Goal: Information Seeking & Learning: Learn about a topic

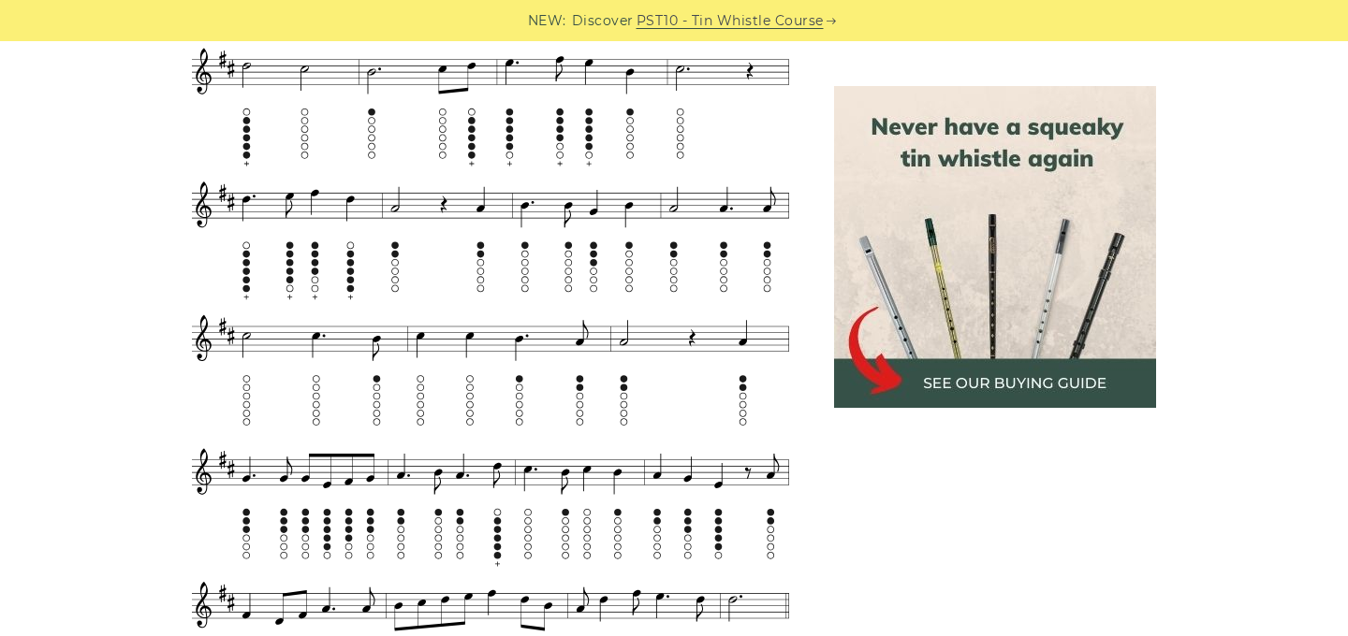
scroll to position [1337, 0]
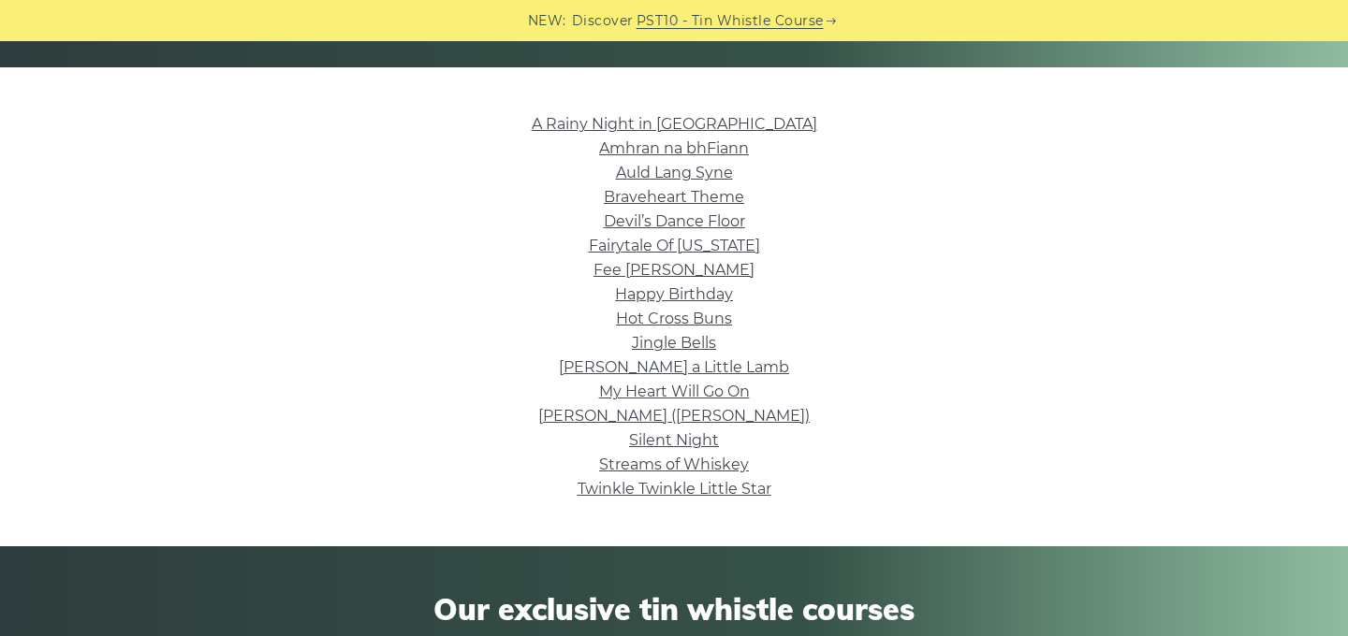
scroll to position [424, 0]
click at [664, 176] on link "Auld Lang Syne" at bounding box center [674, 173] width 117 height 18
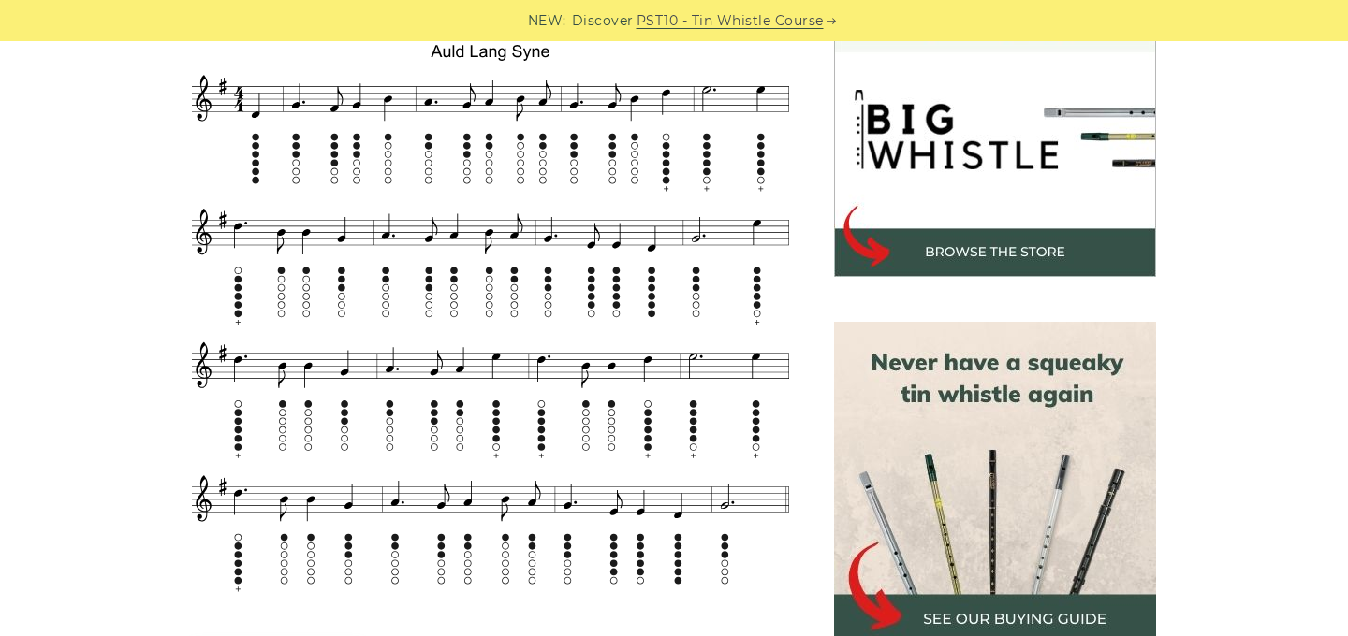
scroll to position [572, 0]
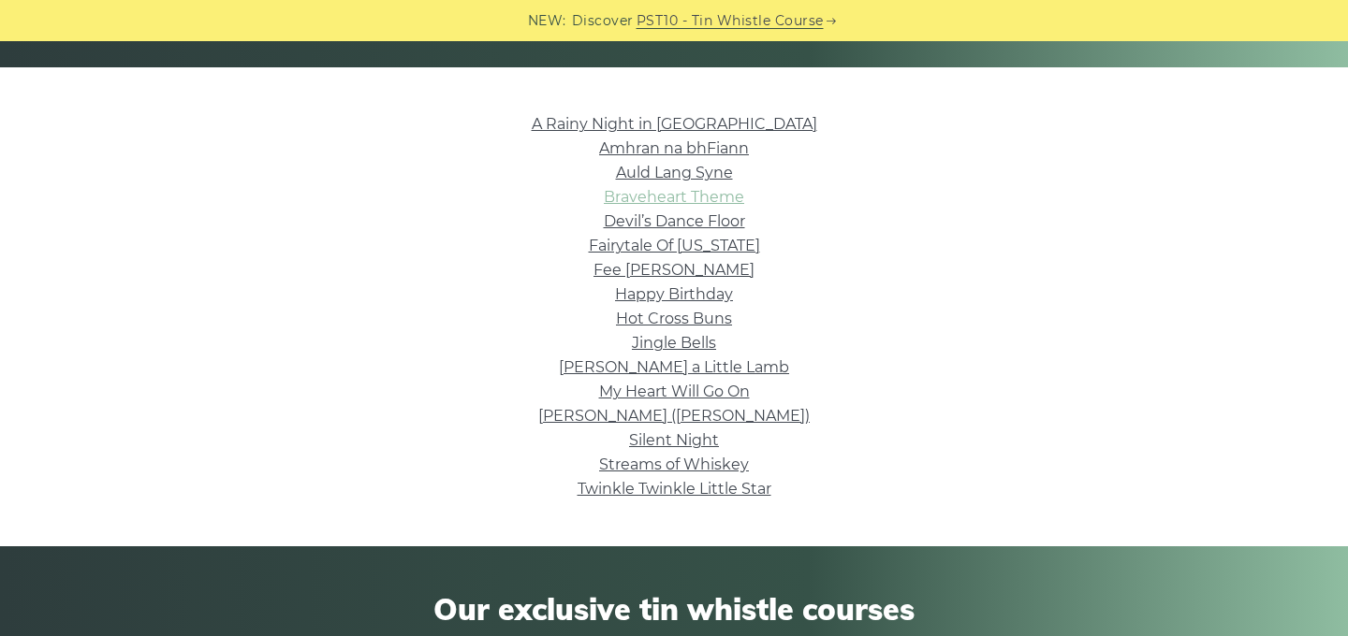
scroll to position [424, 0]
click at [693, 223] on link "Devil’s Dance Floor" at bounding box center [674, 221] width 141 height 18
click at [743, 124] on link "A Rainy Night in Soho" at bounding box center [674, 124] width 285 height 18
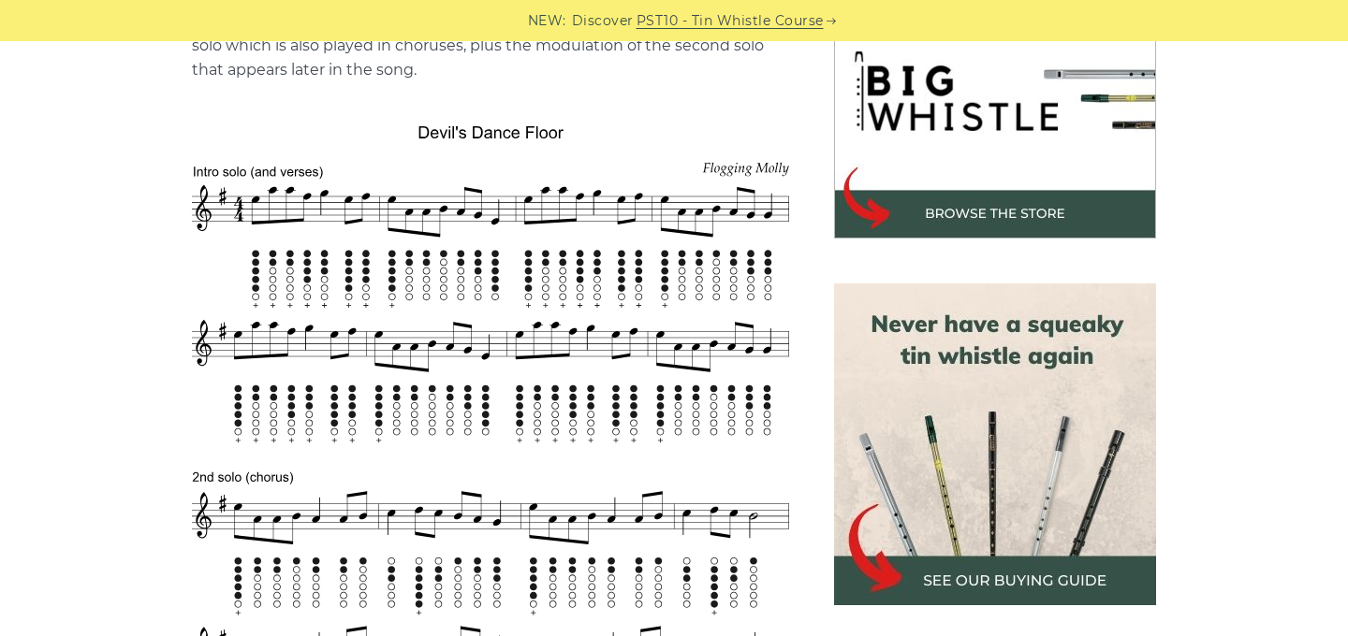
scroll to position [611, 0]
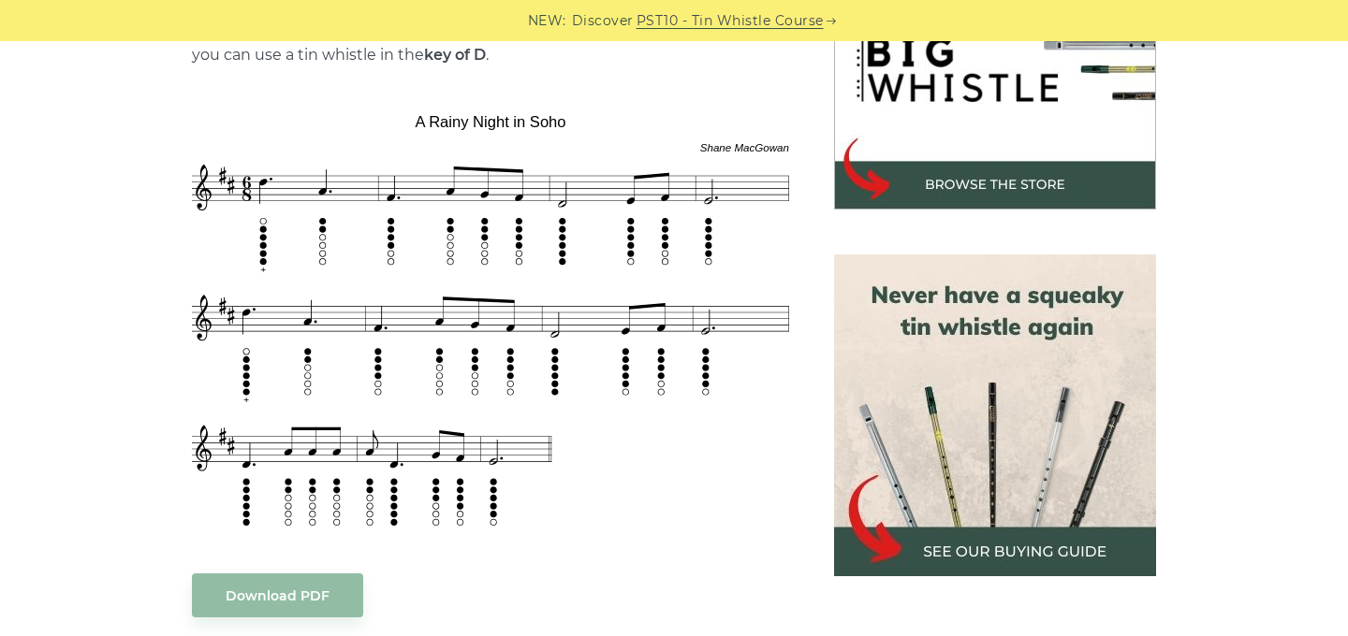
scroll to position [654, 0]
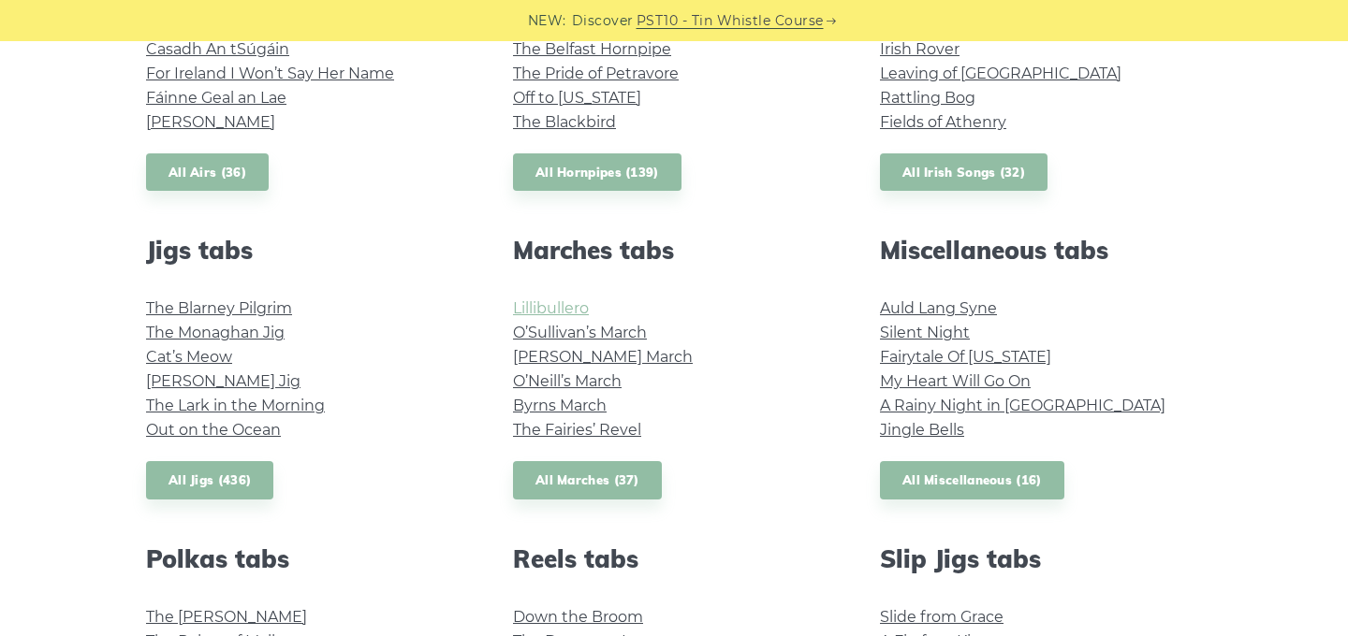
click at [544, 307] on link "Lillibullero" at bounding box center [551, 308] width 76 height 18
click at [583, 483] on link "All Marches (37)" at bounding box center [587, 480] width 149 height 38
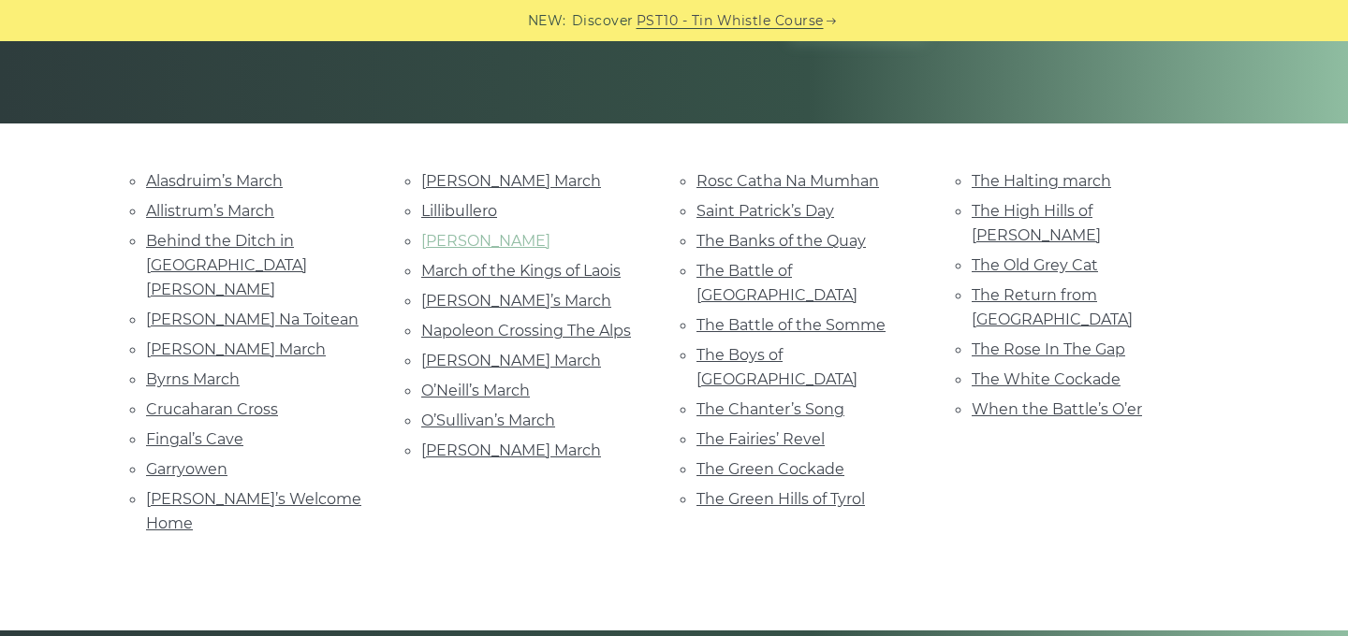
click at [452, 240] on link "[PERSON_NAME]" at bounding box center [485, 241] width 129 height 18
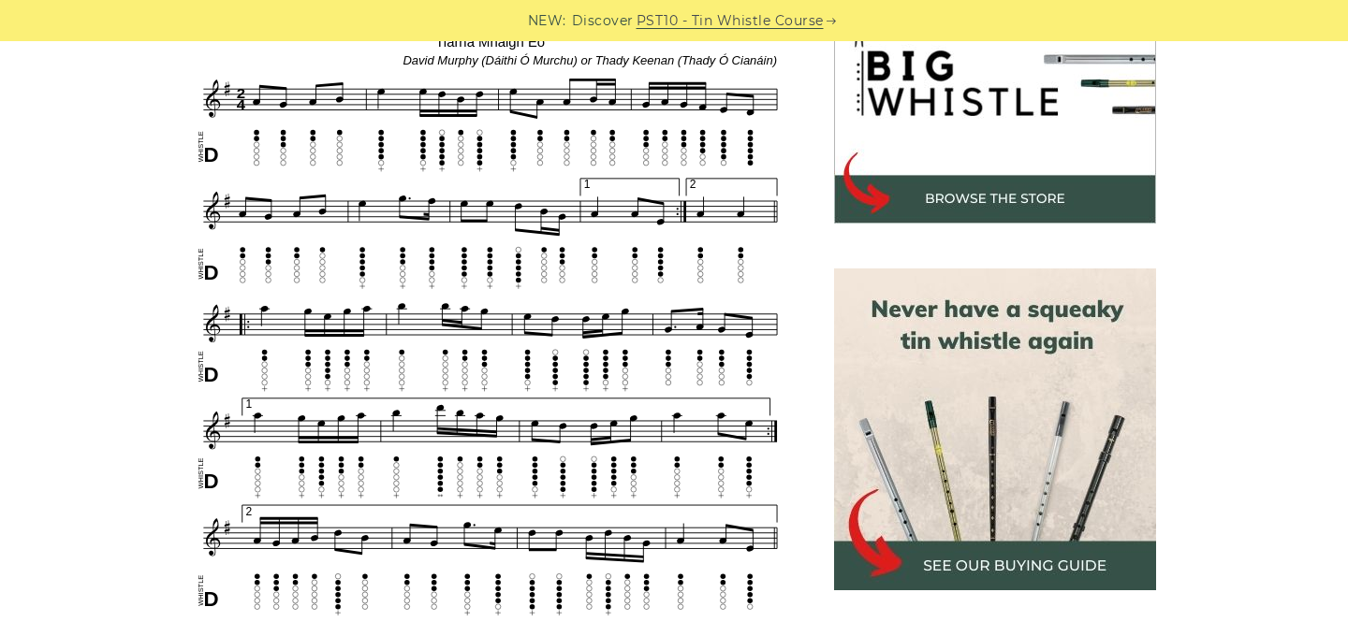
scroll to position [623, 0]
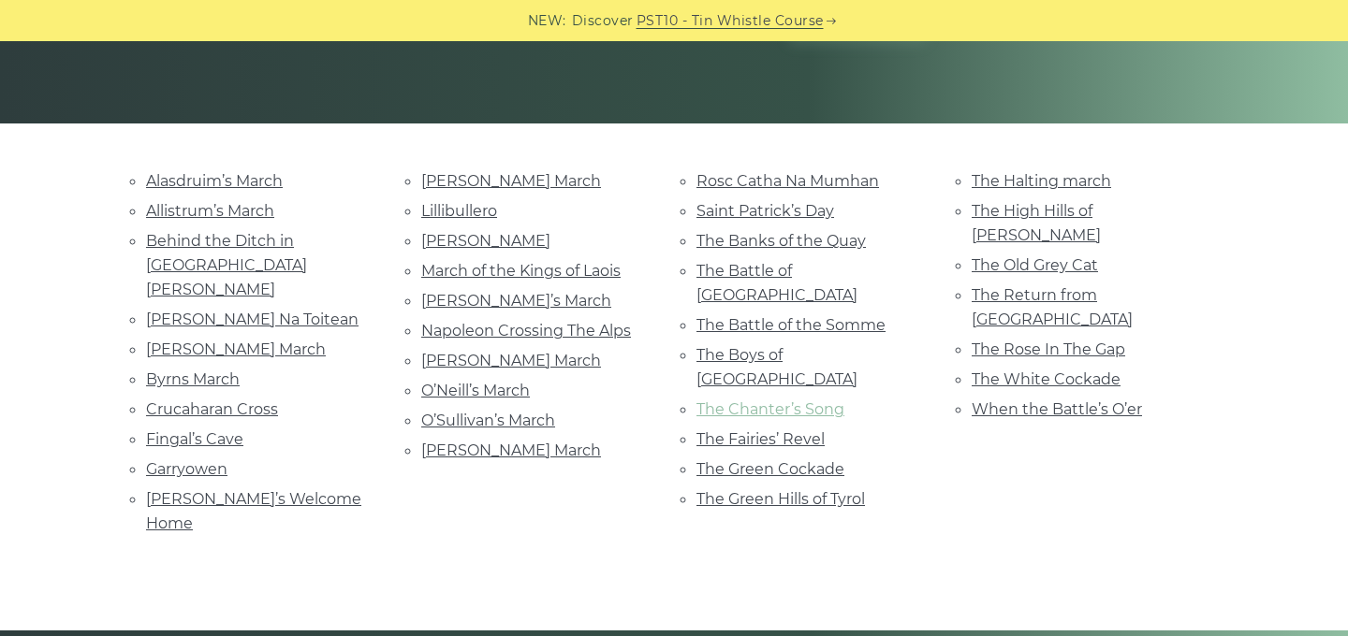
click at [776, 401] on link "The Chanter’s Song" at bounding box center [770, 410] width 148 height 18
click at [1083, 371] on link "The White Cockade" at bounding box center [1045, 380] width 149 height 18
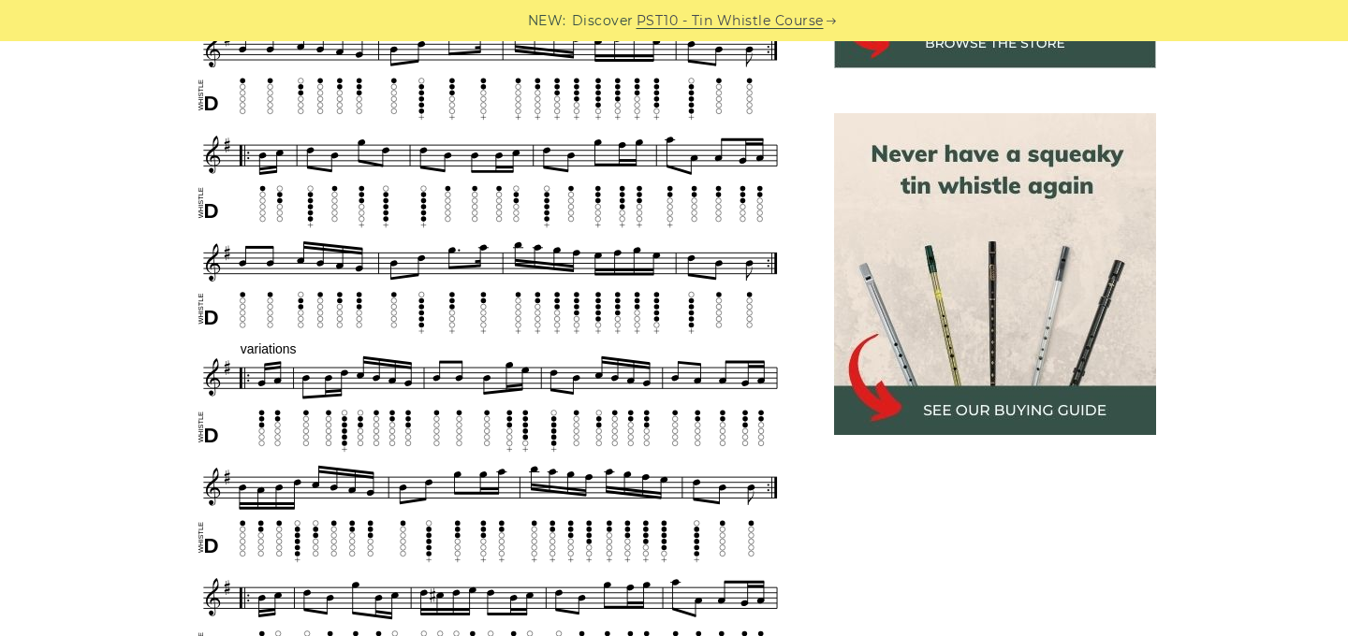
scroll to position [794, 0]
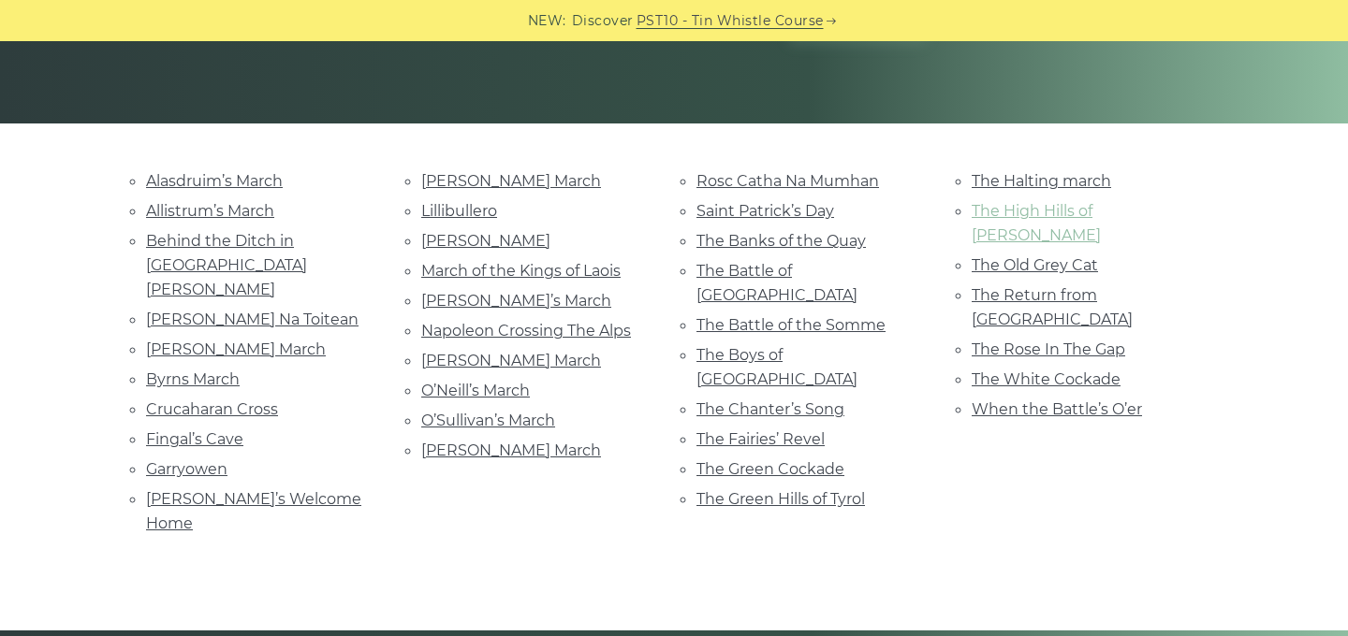
click at [1042, 216] on link "The High Hills of [PERSON_NAME]" at bounding box center [1035, 223] width 129 height 42
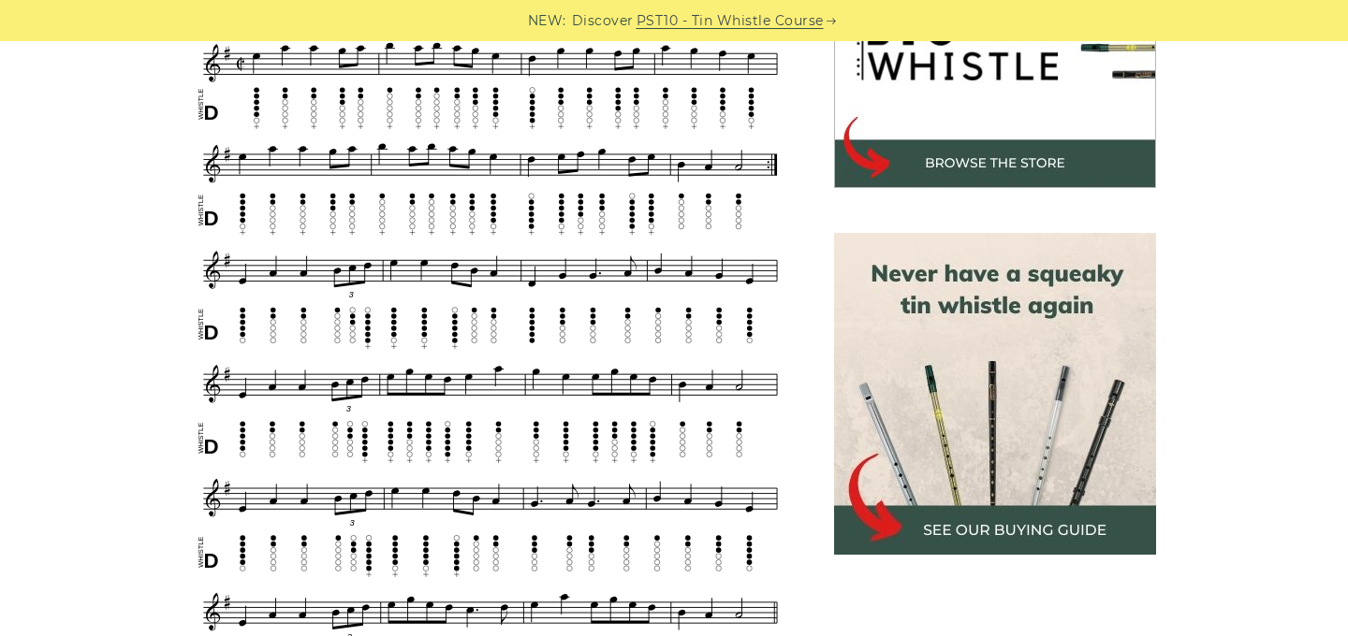
scroll to position [663, 0]
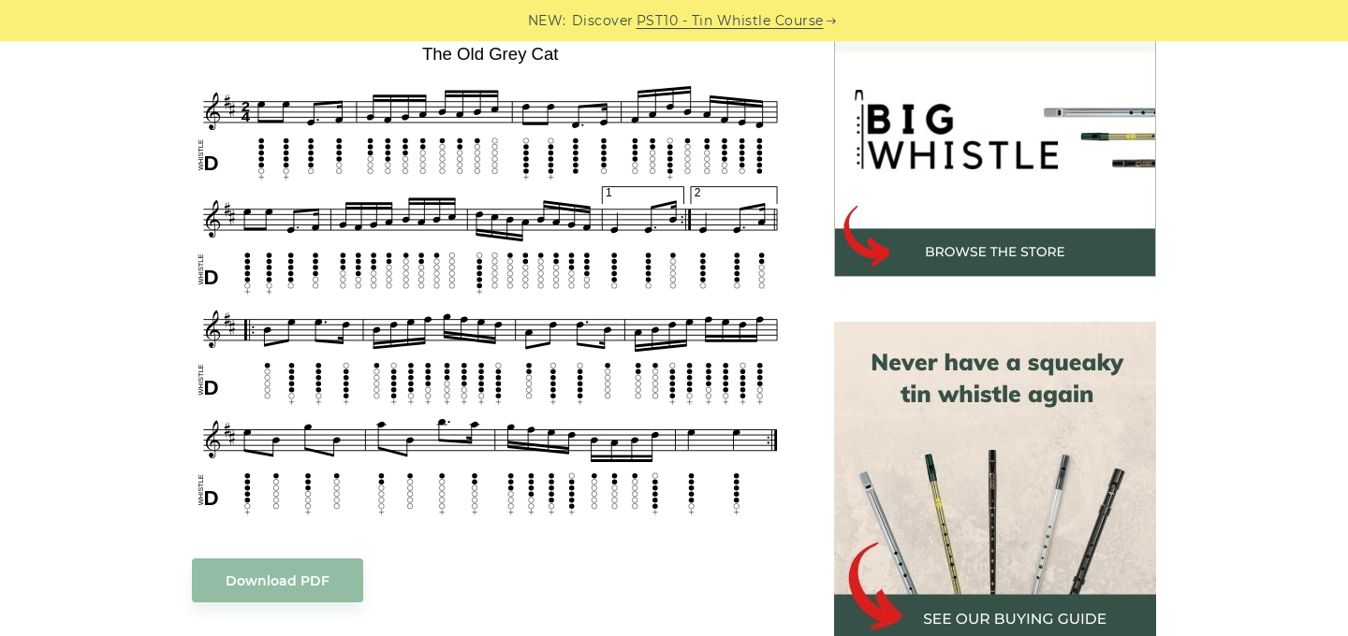
scroll to position [565, 0]
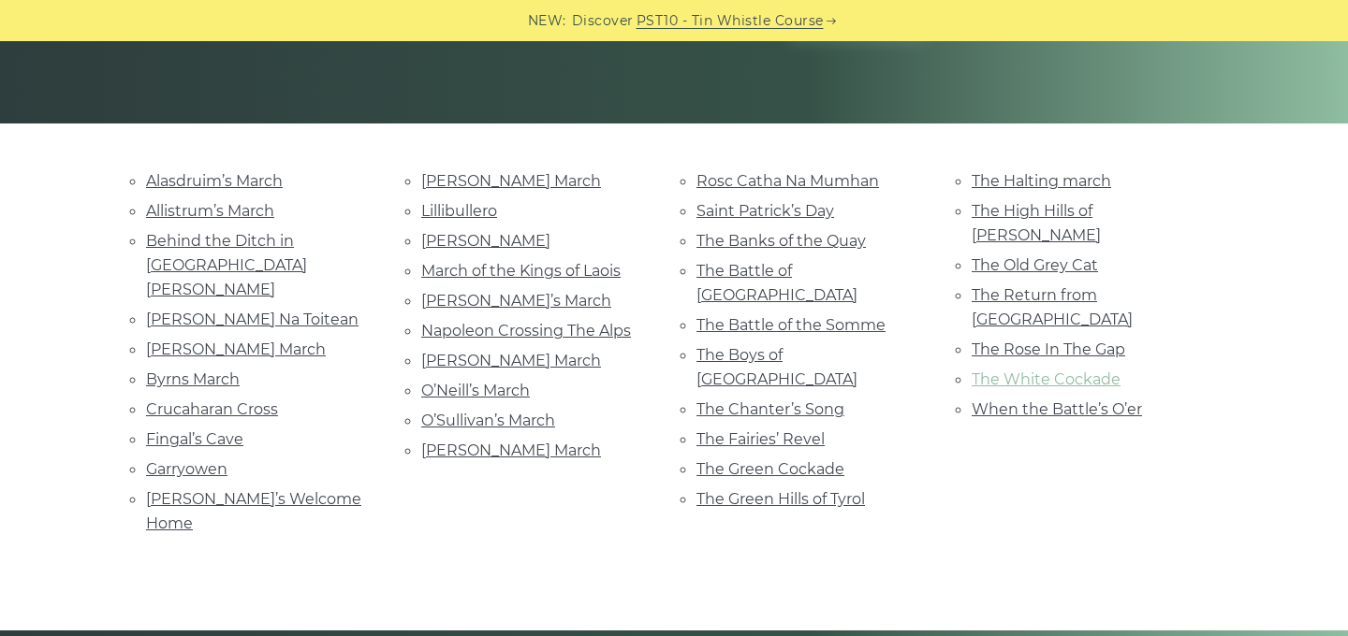
click at [1091, 371] on link "The White Cockade" at bounding box center [1045, 380] width 149 height 18
click at [1110, 373] on div "The Halting march The High Hills of [GEOGRAPHIC_DATA] The Old Grey Cat The Retu…" at bounding box center [1086, 354] width 275 height 372
click at [1108, 401] on link "When the Battle’s O’er" at bounding box center [1056, 410] width 170 height 18
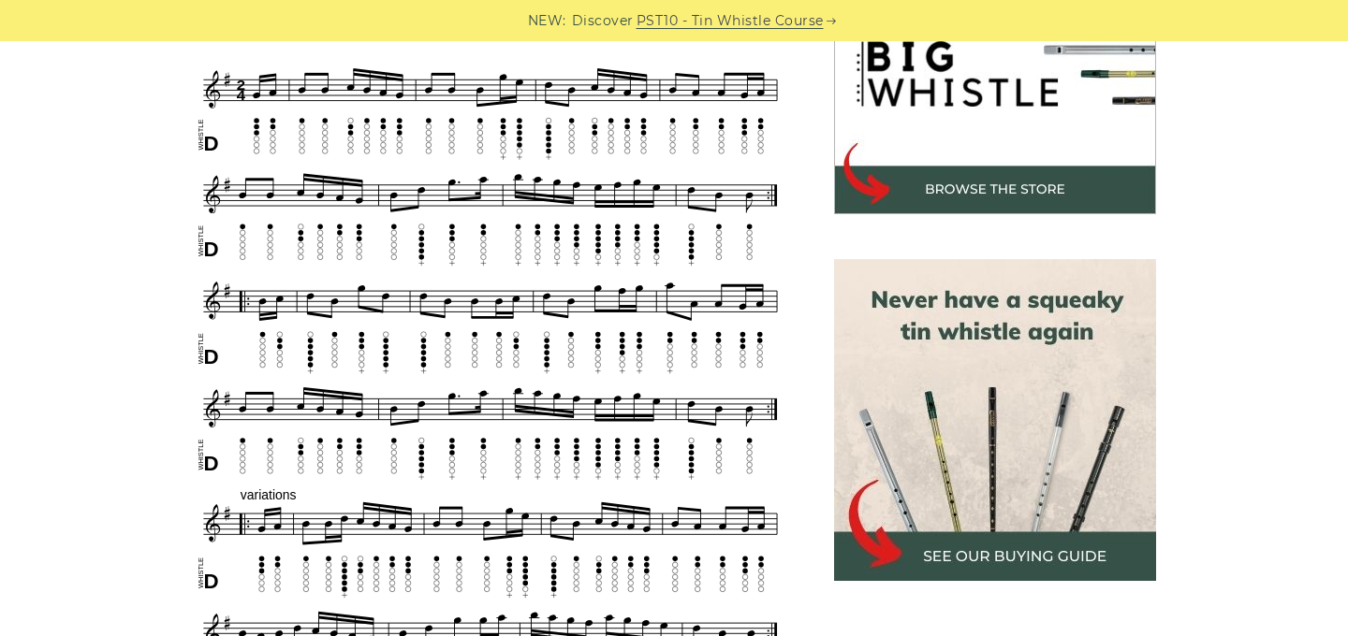
scroll to position [666, 0]
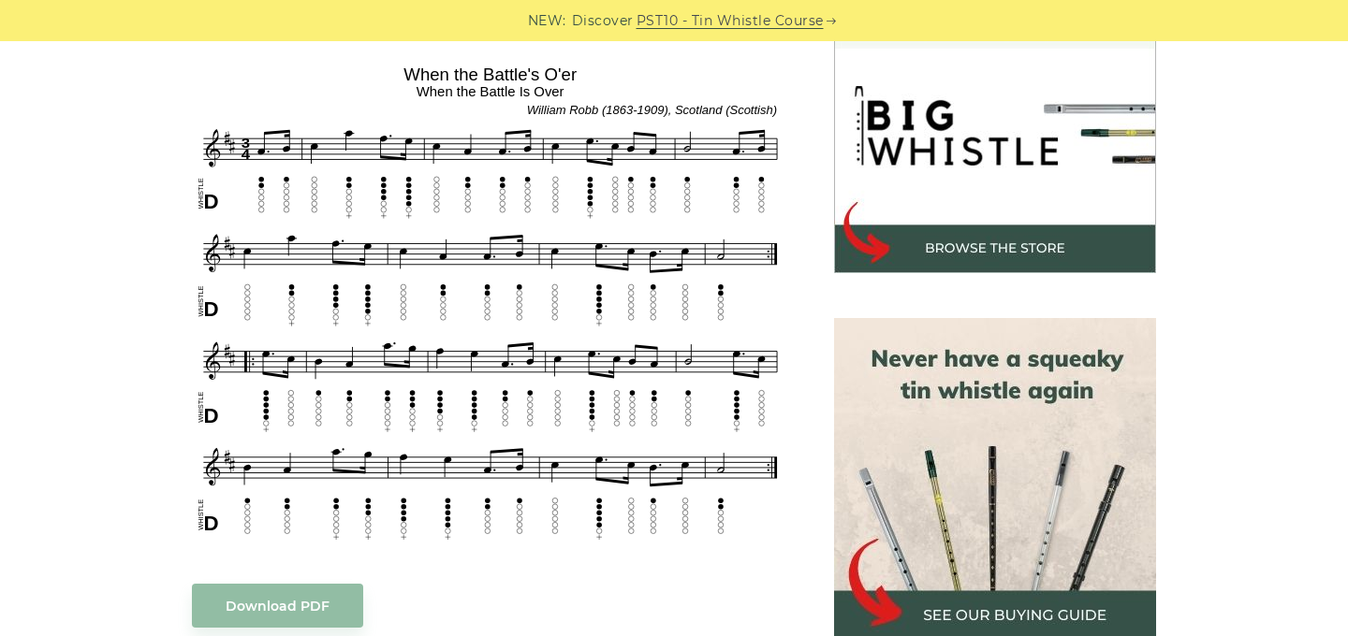
scroll to position [591, 0]
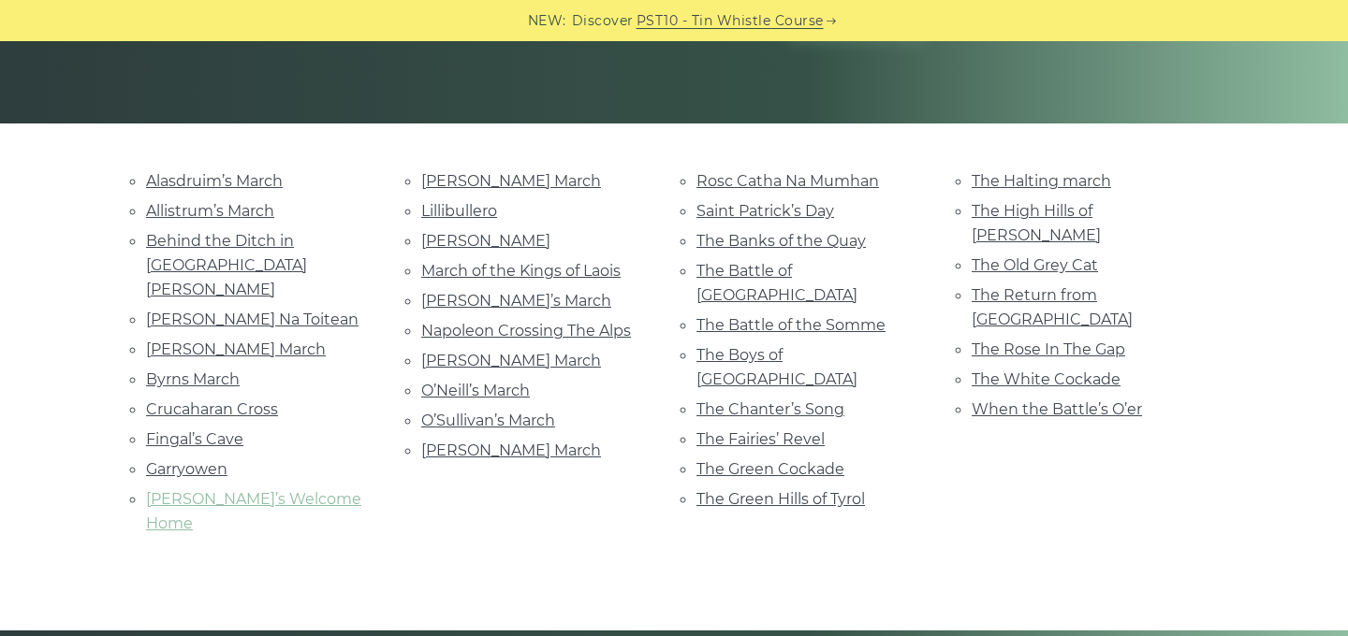
click at [210, 490] on link "Grainne’s Welcome Home" at bounding box center [253, 511] width 215 height 42
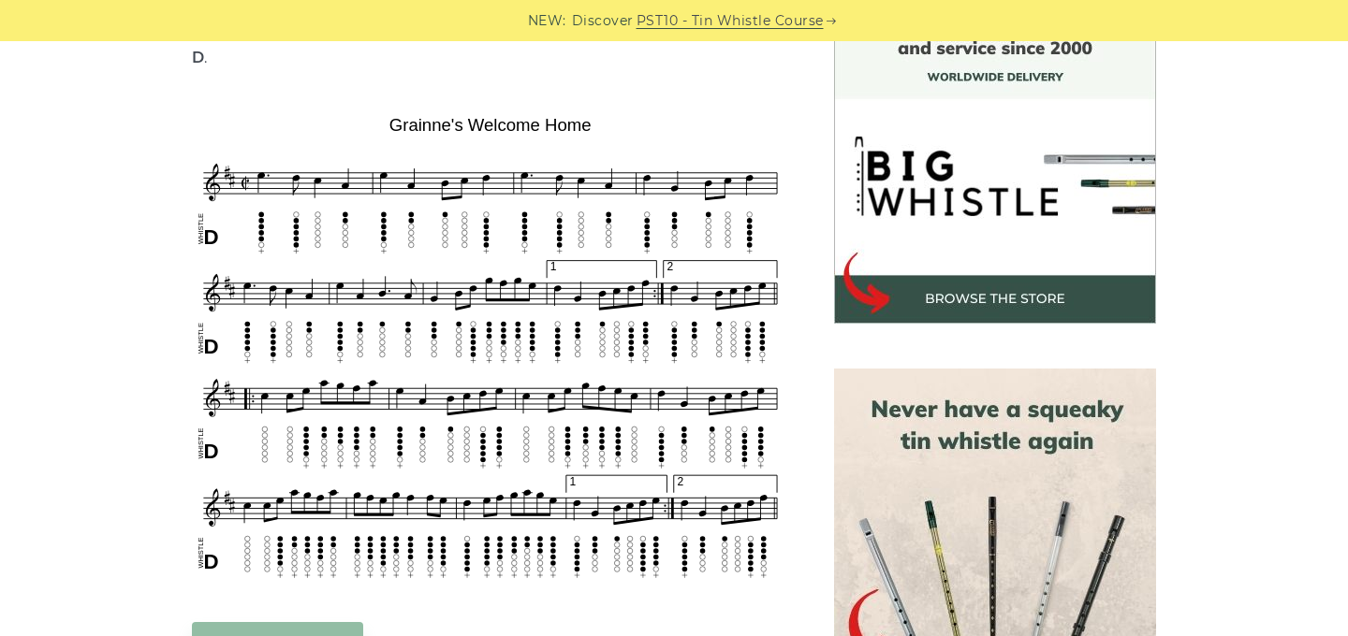
scroll to position [545, 0]
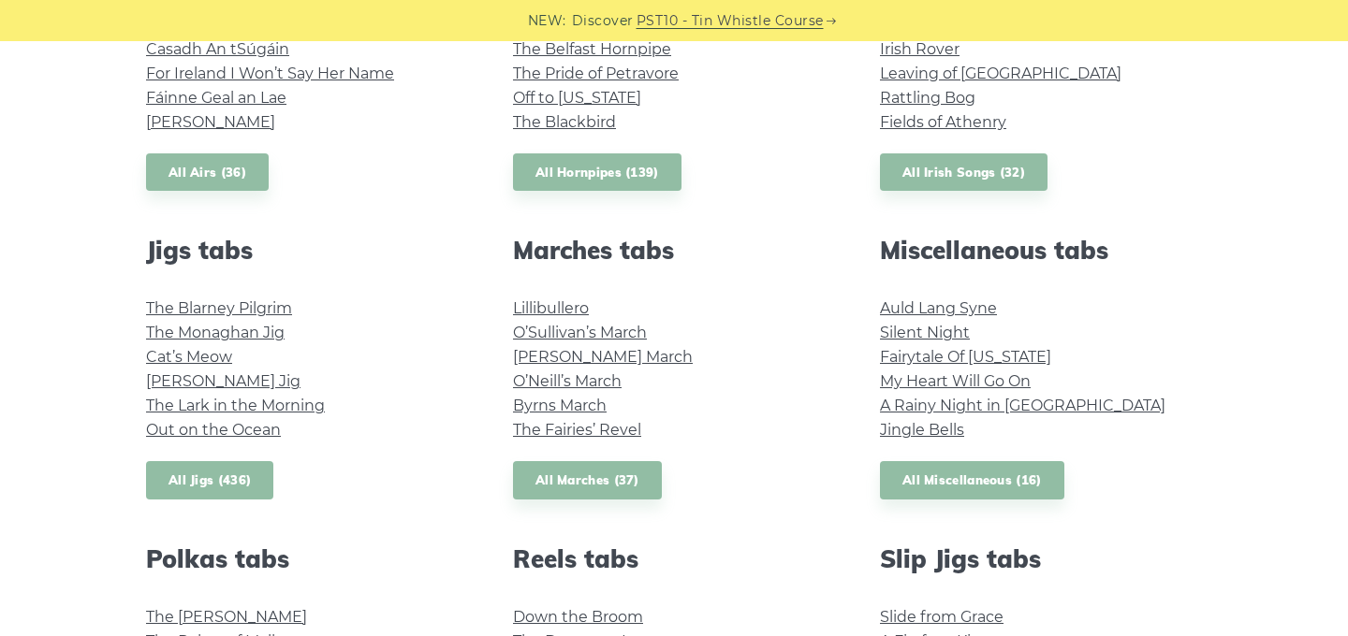
scroll to position [879, 0]
click at [225, 476] on link "All Jigs (436)" at bounding box center [209, 480] width 127 height 38
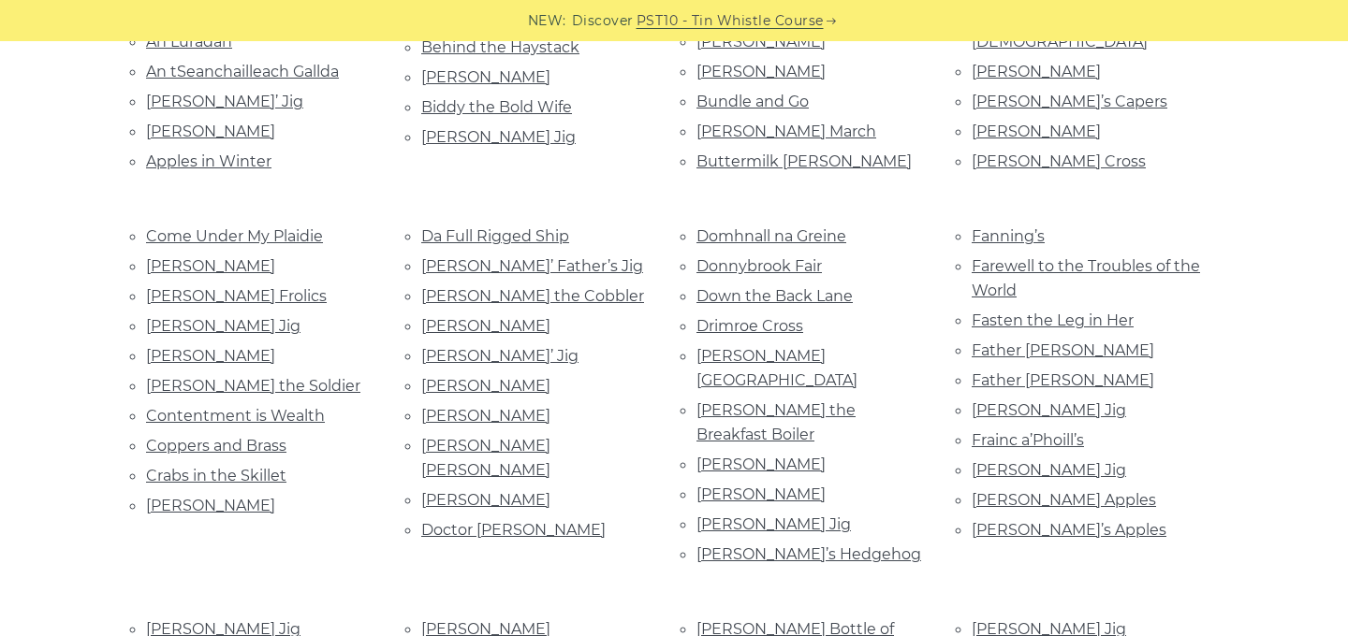
scroll to position [684, 0]
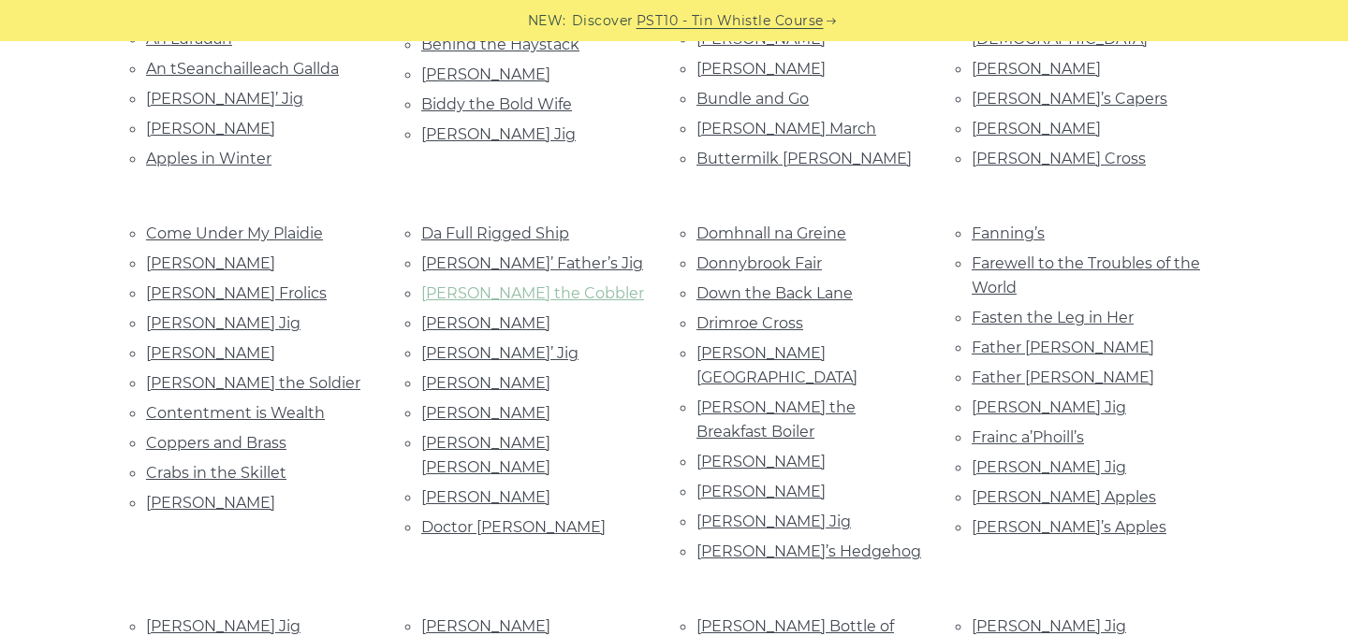
click at [514, 293] on link "[PERSON_NAME] the Cobbler" at bounding box center [532, 294] width 223 height 18
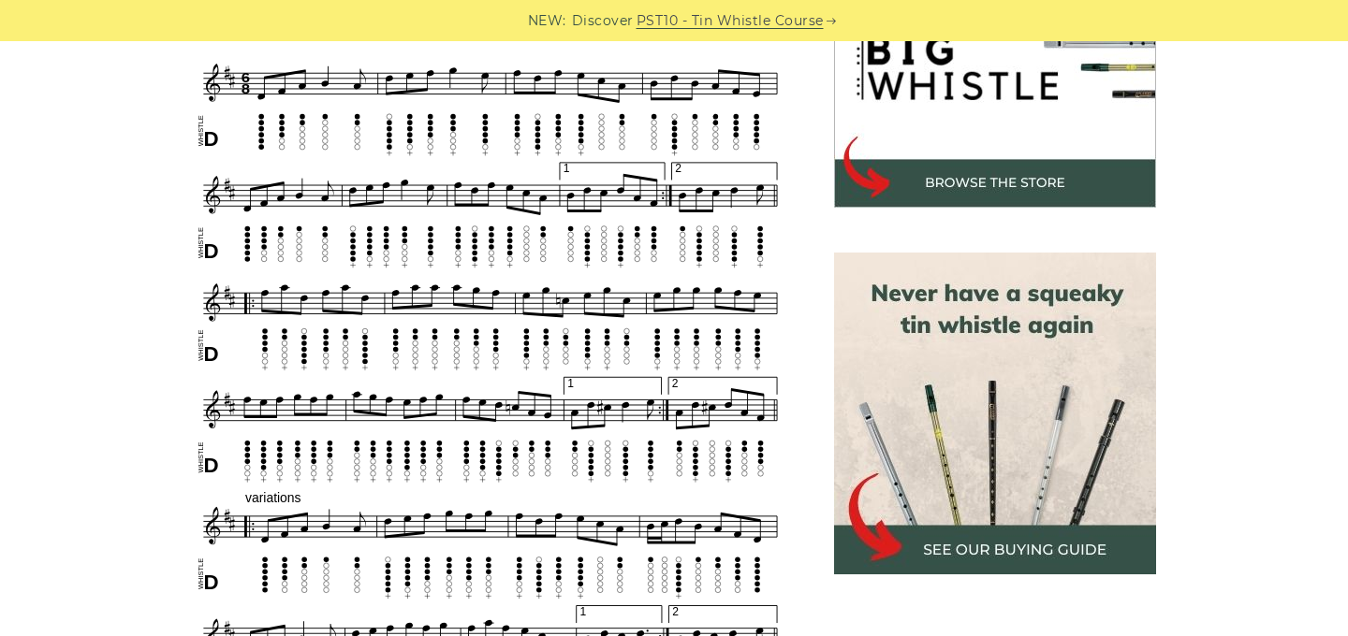
scroll to position [652, 0]
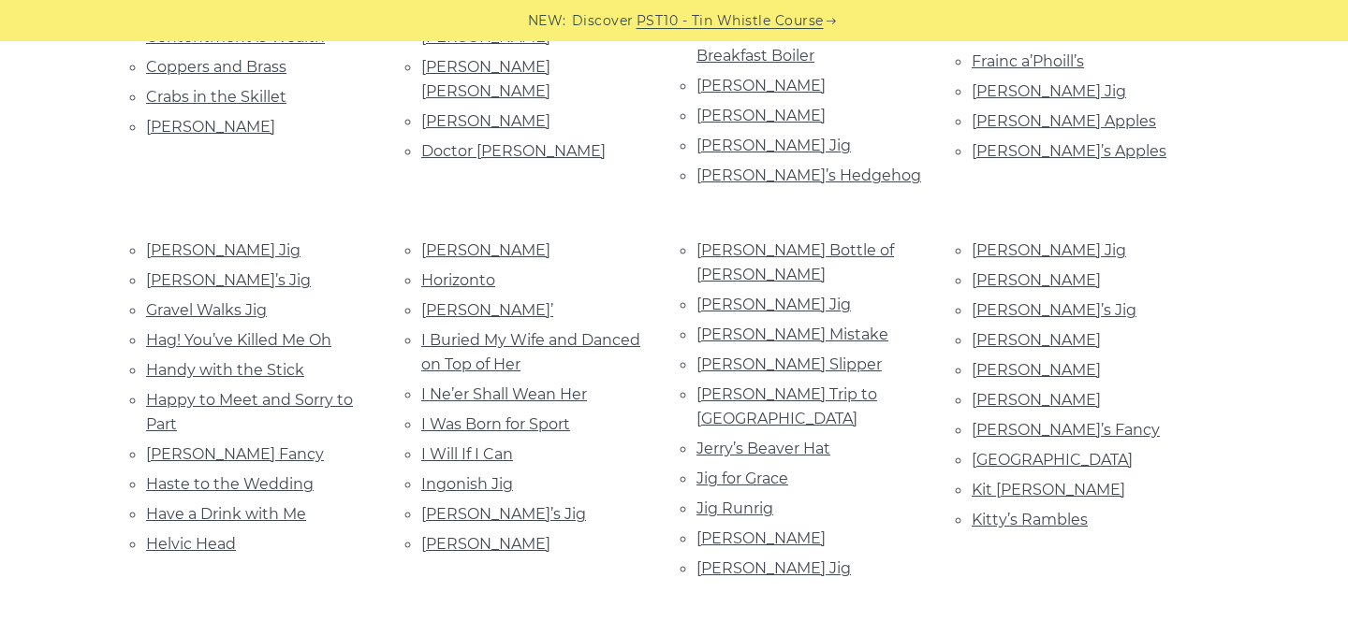
scroll to position [1094, 0]
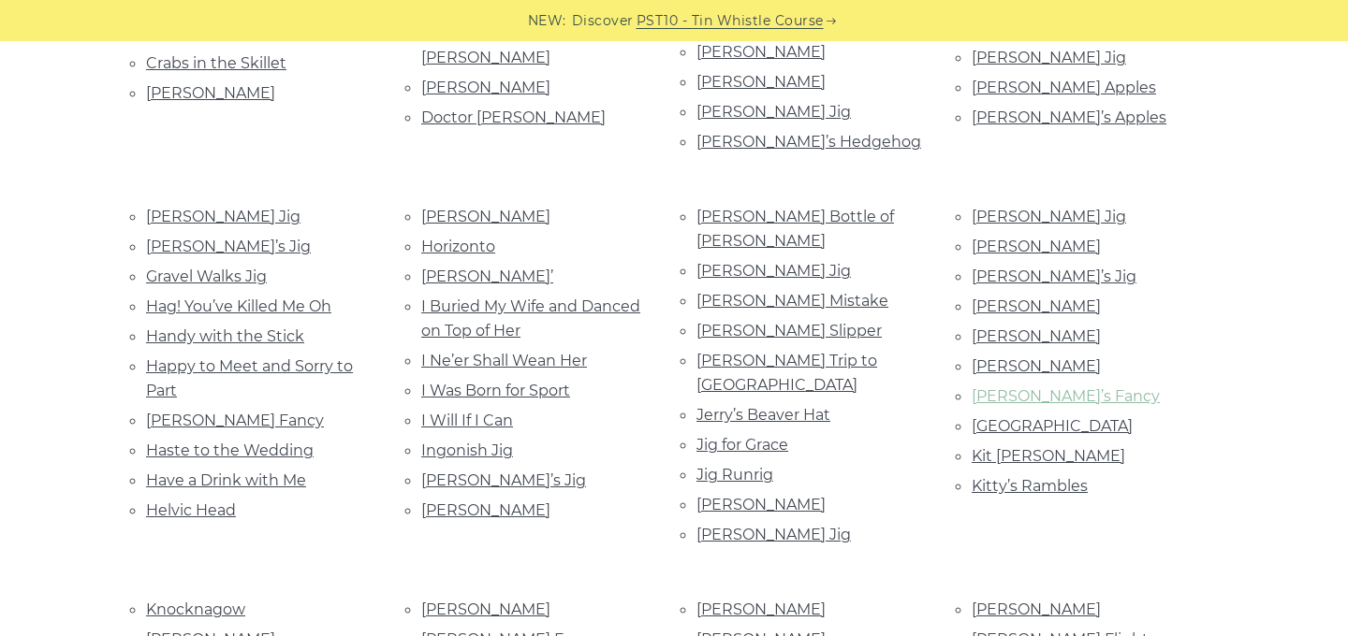
click at [1033, 387] on link "Katie’s Fancy" at bounding box center [1065, 396] width 188 height 18
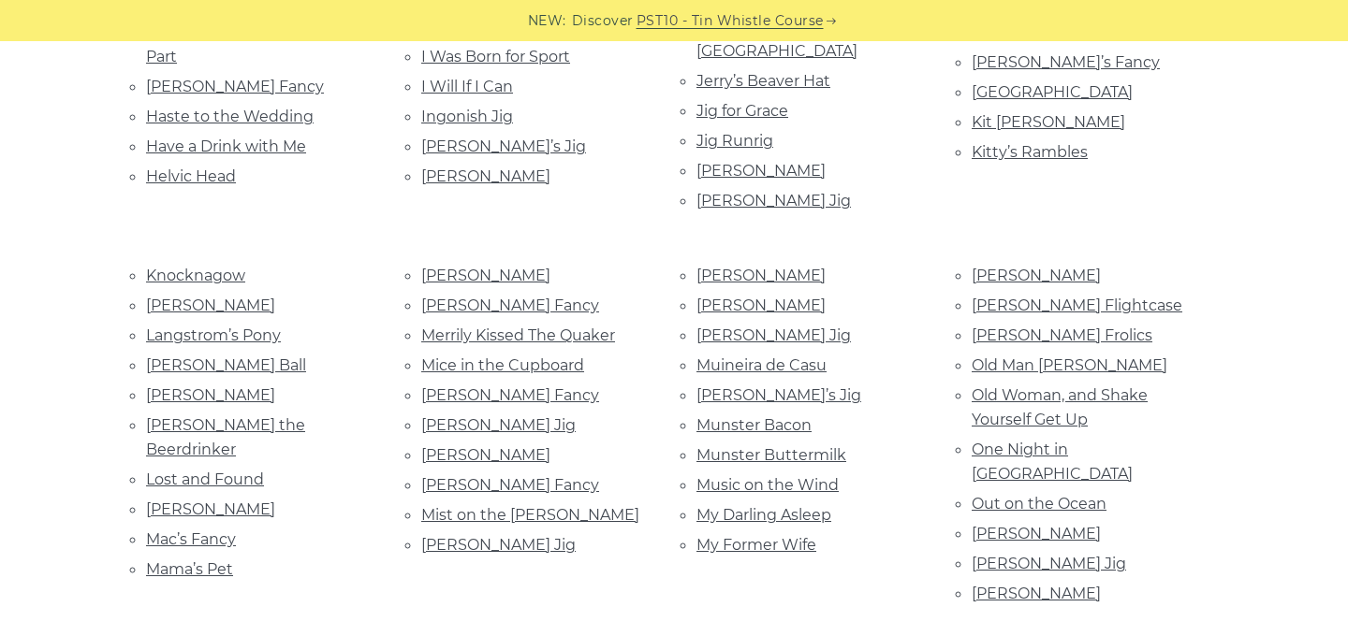
scroll to position [1431, 0]
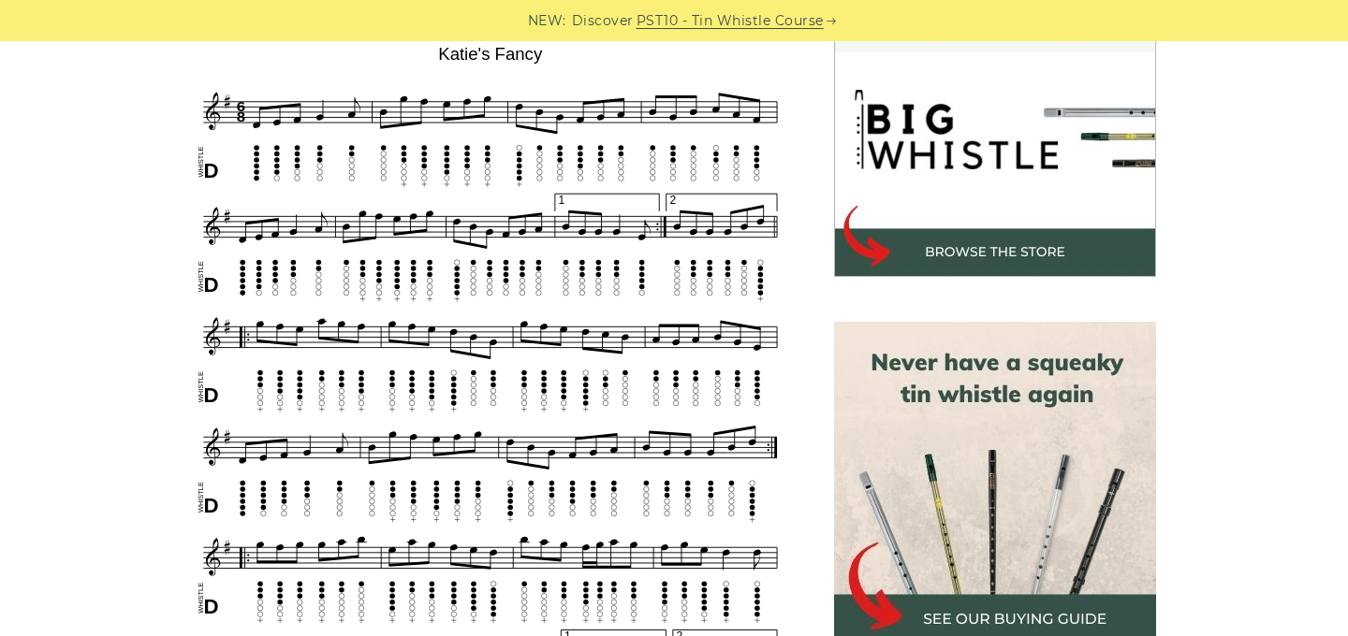
scroll to position [580, 0]
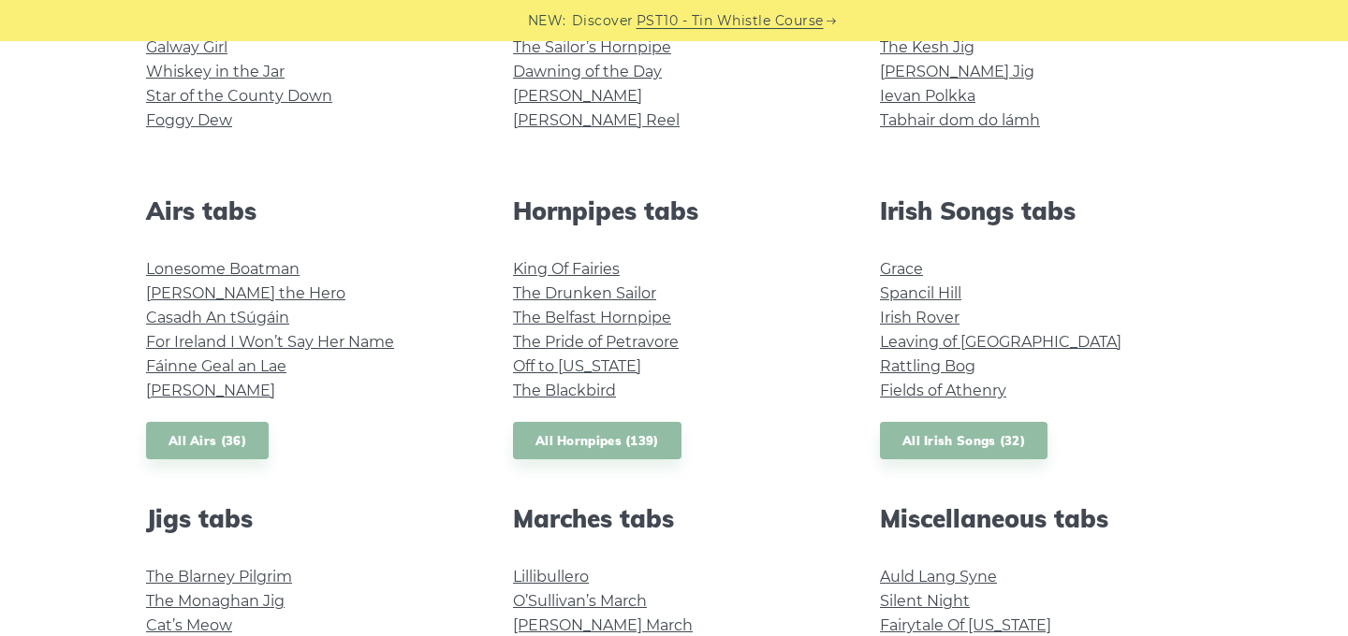
scroll to position [612, 0]
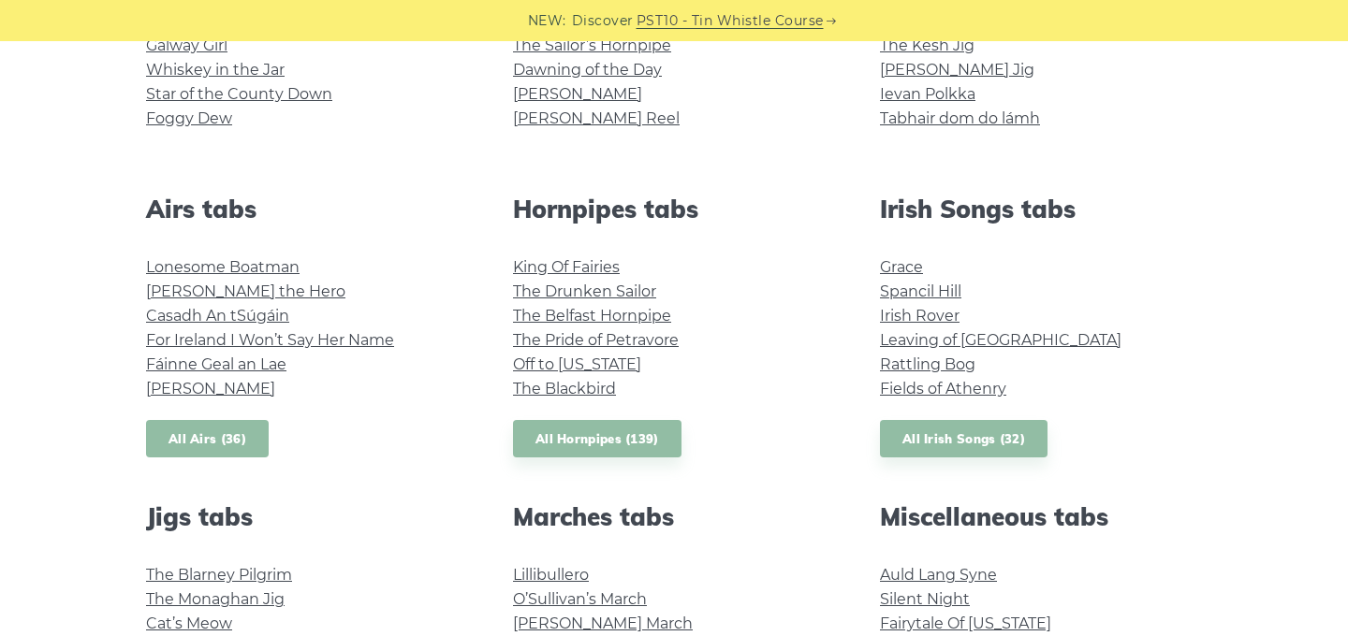
click at [237, 441] on link "All Airs (36)" at bounding box center [207, 439] width 123 height 38
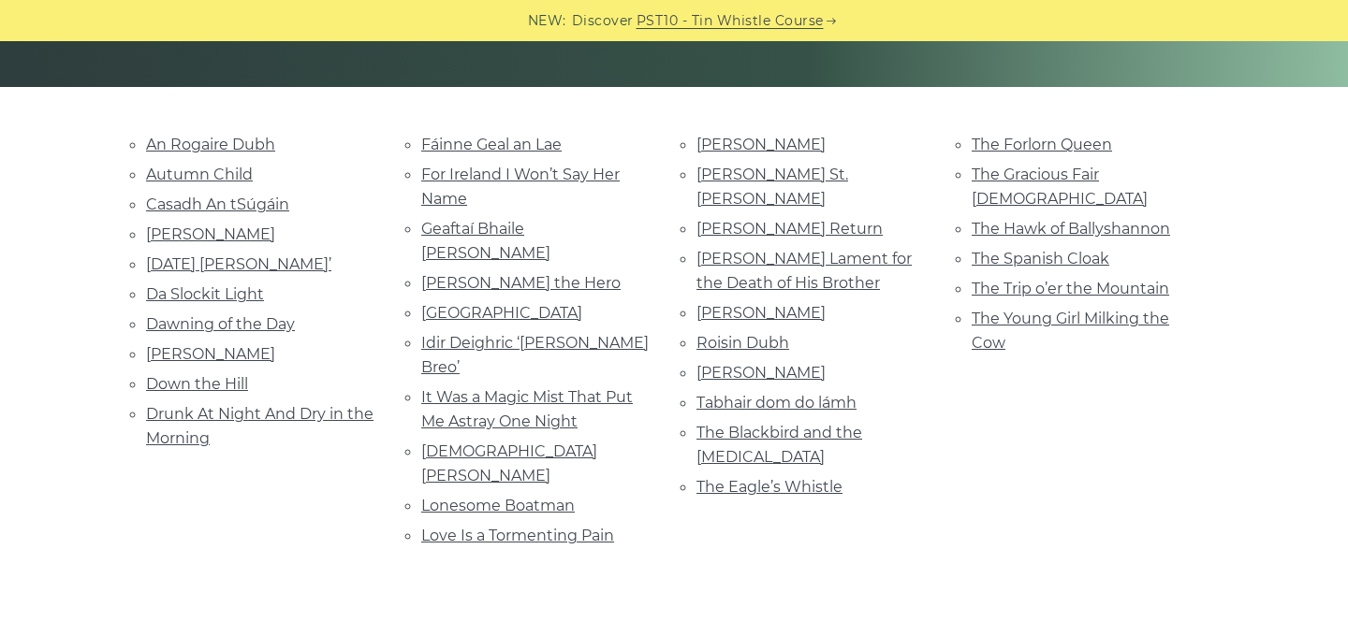
scroll to position [407, 0]
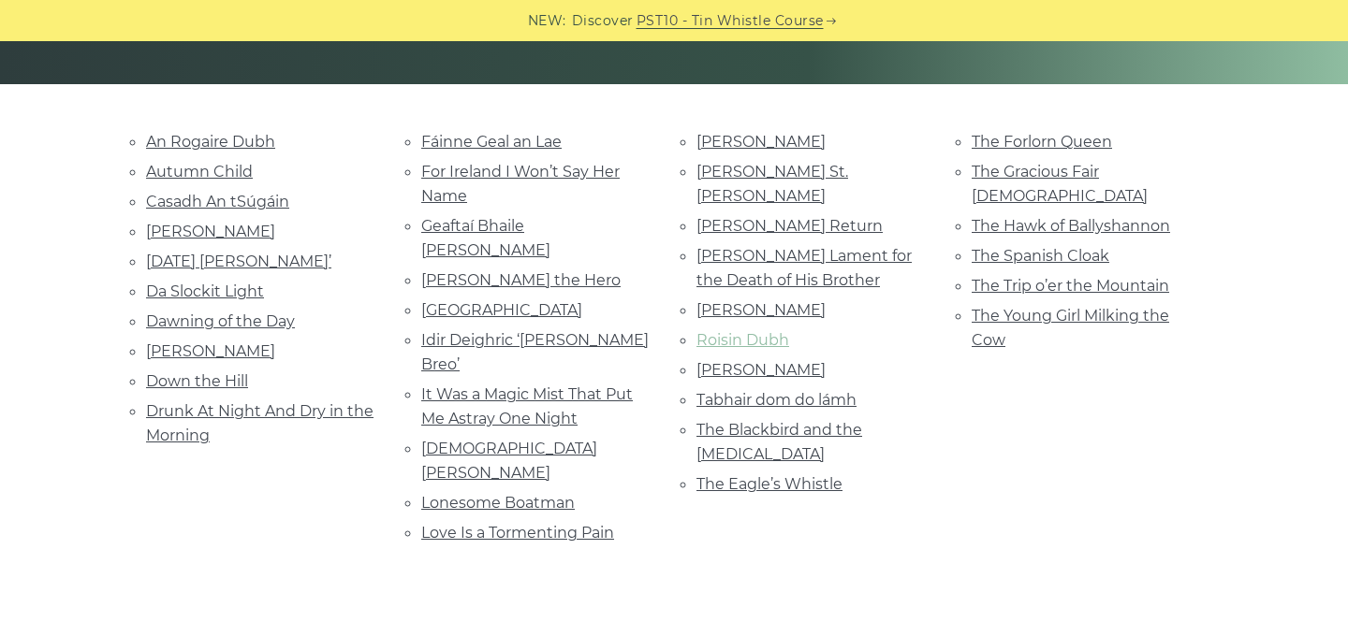
click at [762, 331] on link "Roisin Dubh" at bounding box center [742, 340] width 93 height 18
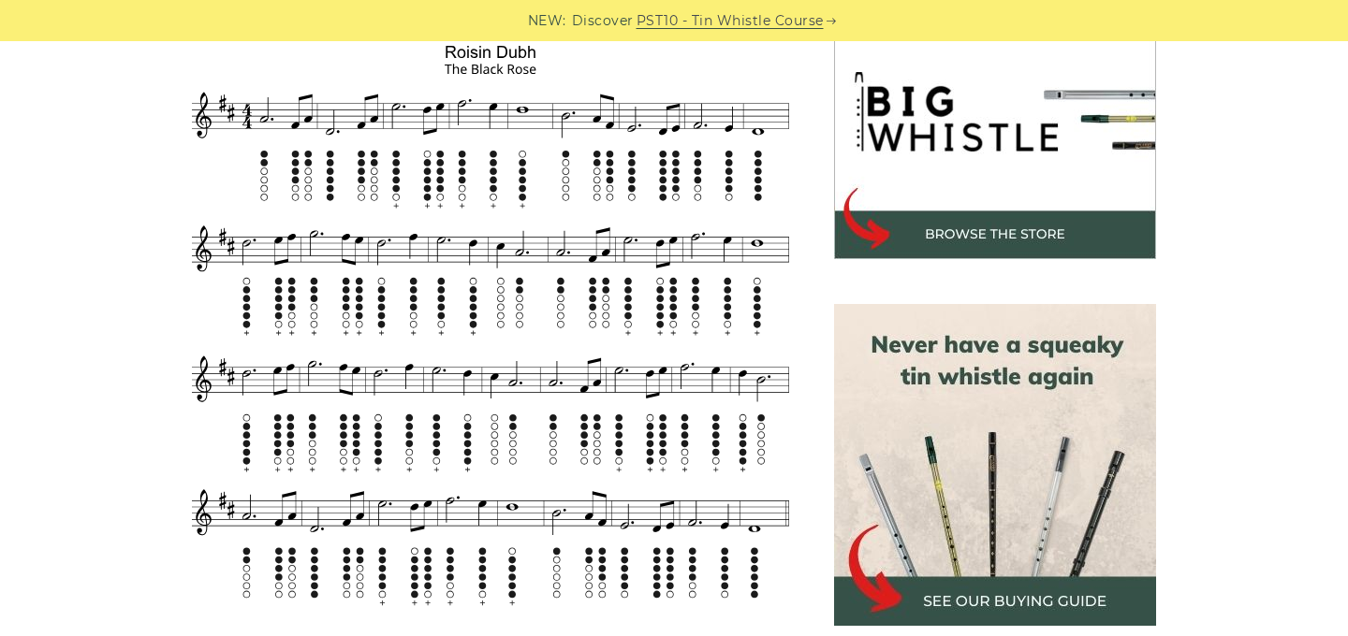
scroll to position [624, 0]
